Goal: Transaction & Acquisition: Purchase product/service

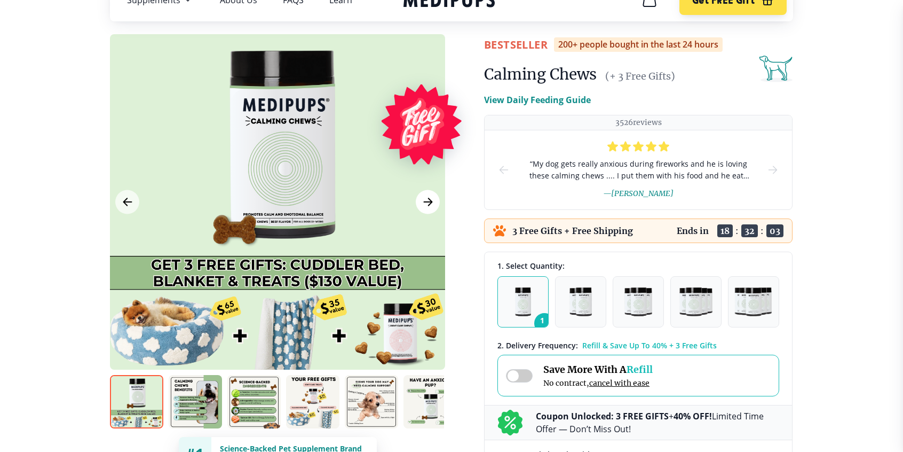
click at [428, 192] on button "Next Image" at bounding box center [428, 202] width 24 height 24
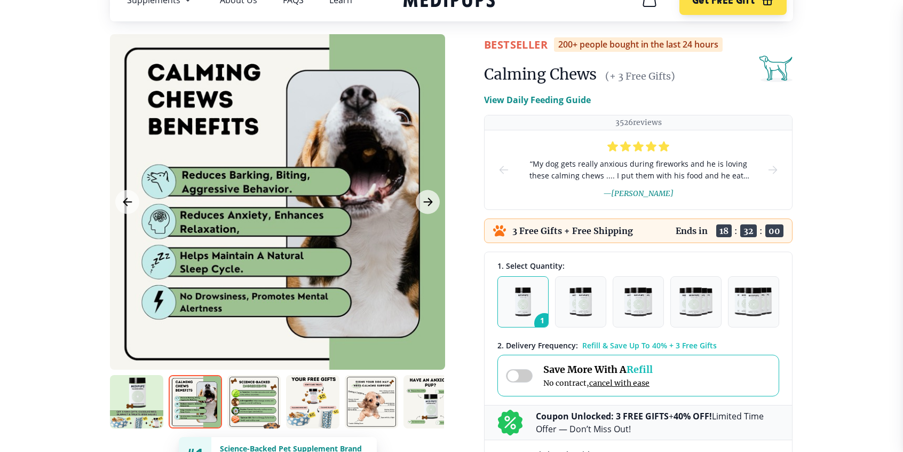
click at [424, 215] on div at bounding box center [277, 201] width 335 height 335
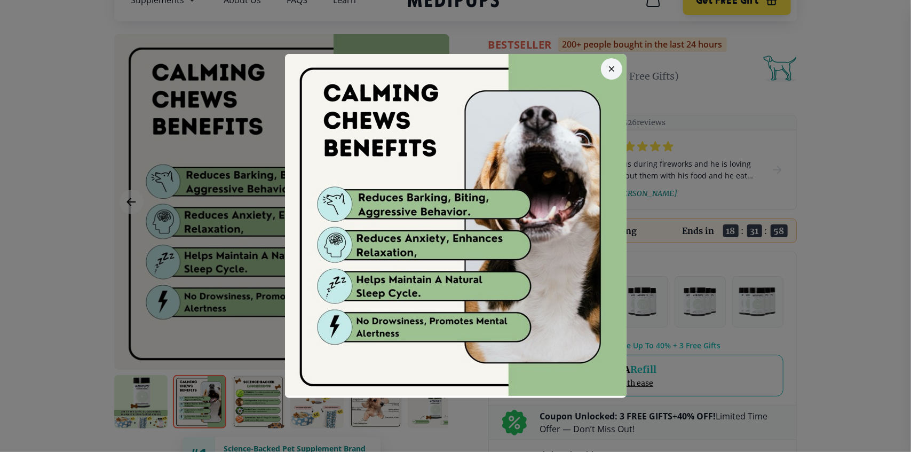
click at [609, 66] on icon "button" at bounding box center [611, 68] width 5 height 5
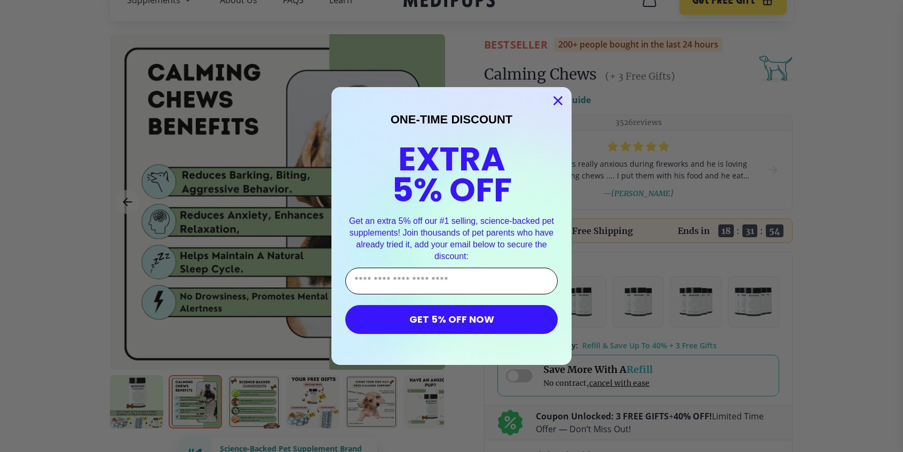
click at [409, 276] on input "Enter Your Email Address" at bounding box center [451, 280] width 212 height 27
type input "**********"
drag, startPoint x: 477, startPoint y: 317, endPoint x: 569, endPoint y: 313, distance: 91.9
click at [478, 317] on button "GET 5% OFF NOW" at bounding box center [451, 319] width 212 height 29
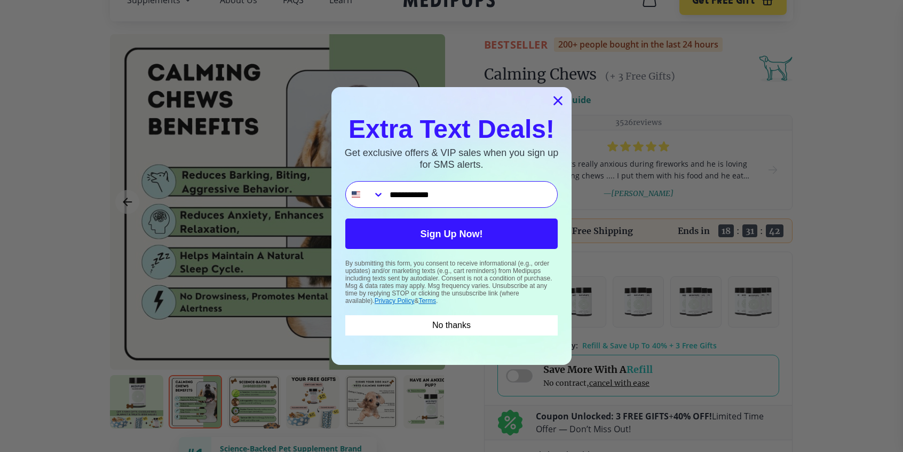
type input "**********"
click at [463, 236] on button "Sign Up Now!" at bounding box center [451, 233] width 212 height 30
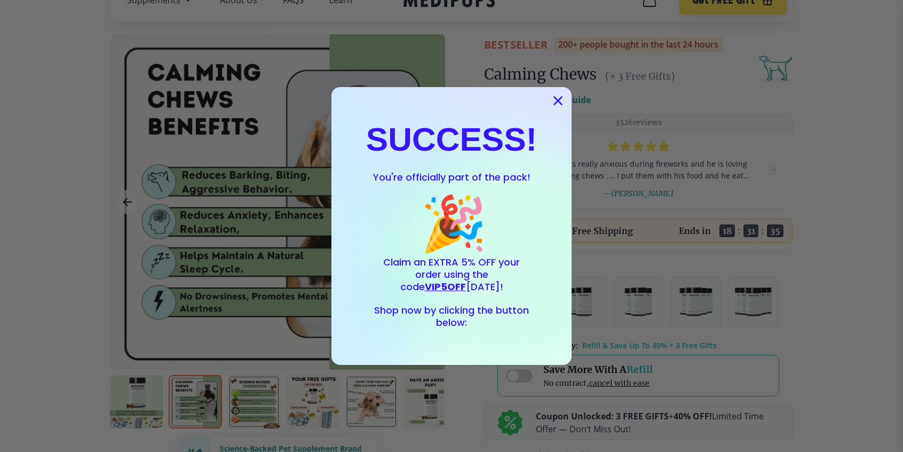
click at [559, 99] on icon "Close dialog" at bounding box center [558, 100] width 7 height 7
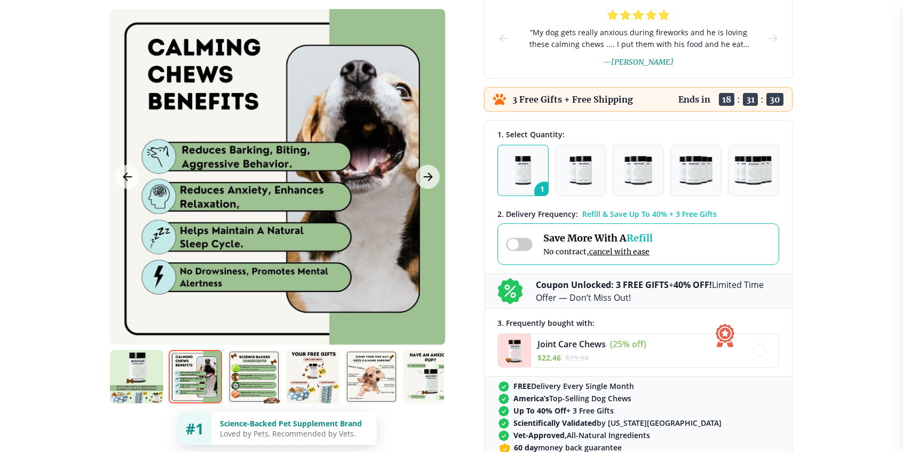
scroll to position [214, 0]
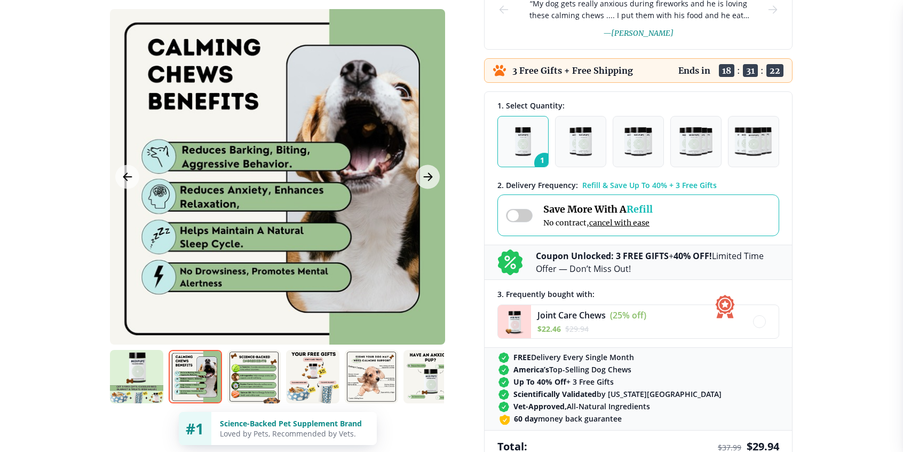
click at [649, 207] on span "Refill" at bounding box center [640, 209] width 26 height 12
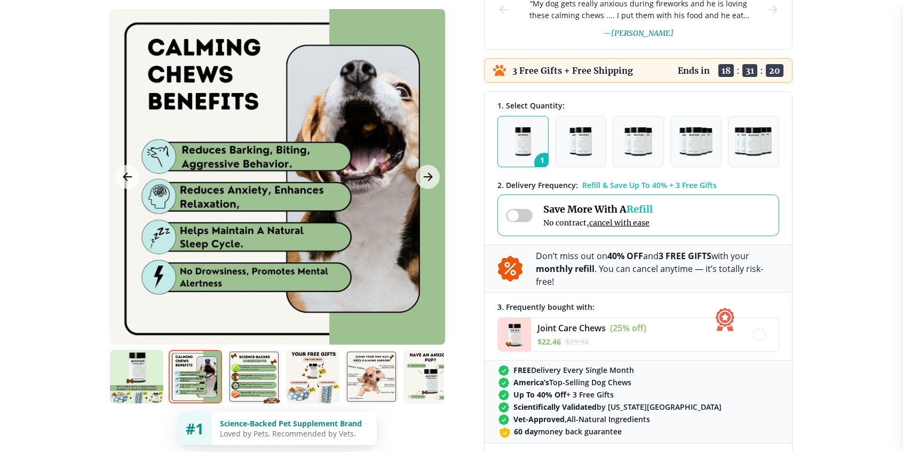
click at [648, 206] on span "Refill" at bounding box center [640, 209] width 26 height 12
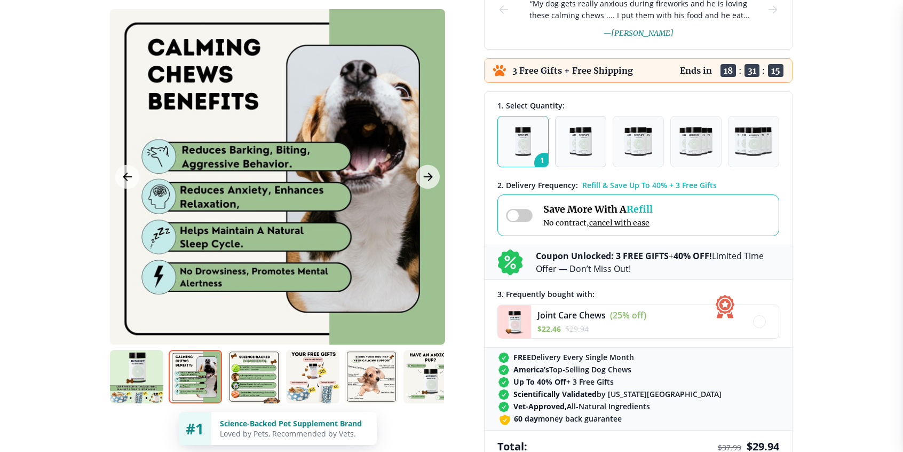
click at [584, 142] on img "button" at bounding box center [581, 141] width 22 height 29
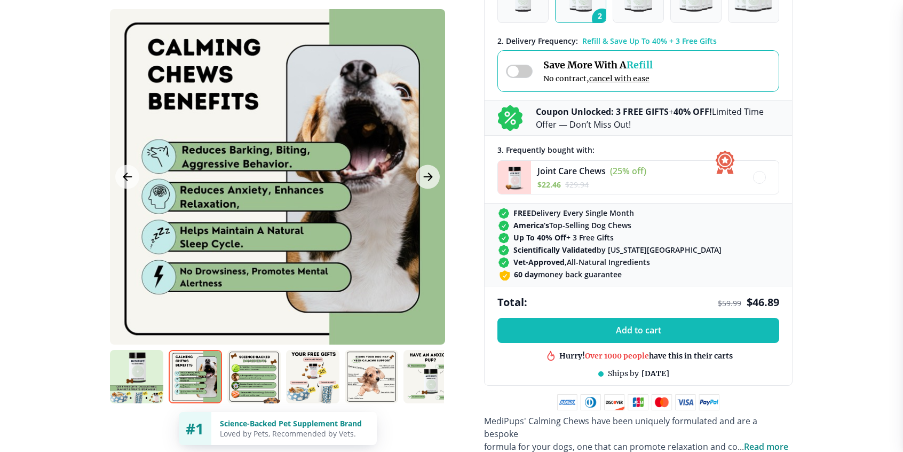
scroll to position [374, 0]
